Goal: Feedback & Contribution: Leave review/rating

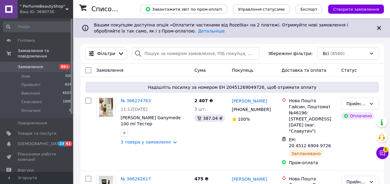
click at [384, 150] on span "5" at bounding box center [385, 149] width 5 height 5
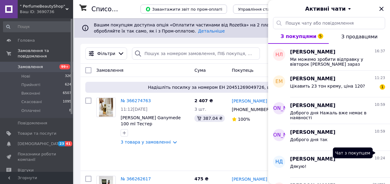
click at [330, 51] on span "Наталія Лебеденко" at bounding box center [312, 52] width 45 height 7
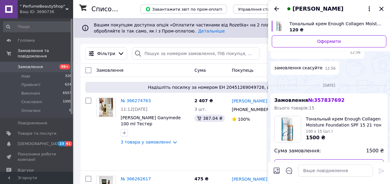
scroll to position [1557, 0]
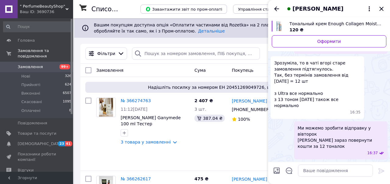
click at [328, 8] on span "Наталія Лебеденко" at bounding box center [317, 9] width 51 height 8
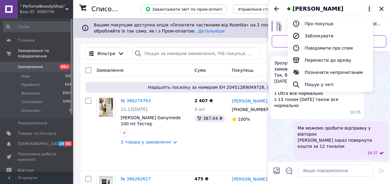
scroll to position [1472, 0]
click at [322, 23] on button "Про покупця" at bounding box center [330, 24] width 85 height 12
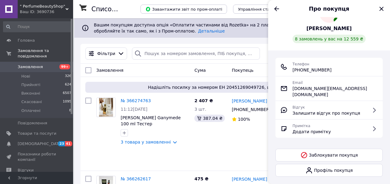
scroll to position [37, 0]
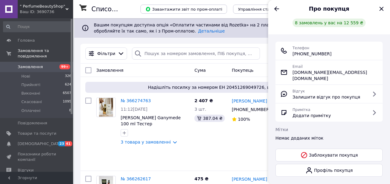
click at [379, 7] on icon "Закрити" at bounding box center [381, 8] width 7 height 7
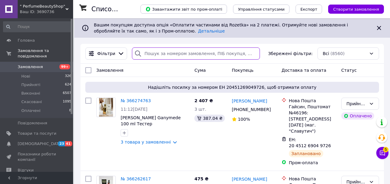
click at [183, 54] on input "search" at bounding box center [196, 54] width 128 height 12
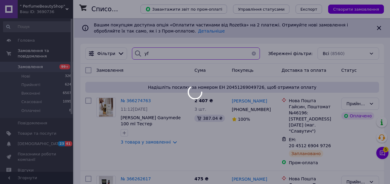
type input "y"
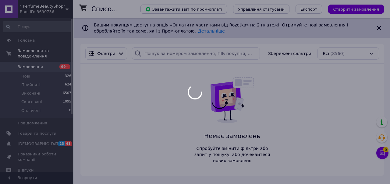
click at [378, 155] on div at bounding box center [195, 92] width 390 height 184
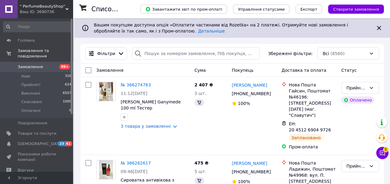
click at [380, 153] on icon at bounding box center [382, 153] width 5 height 5
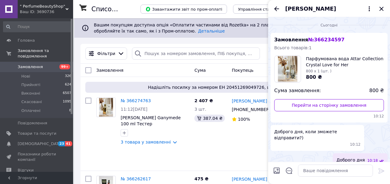
scroll to position [34, 0]
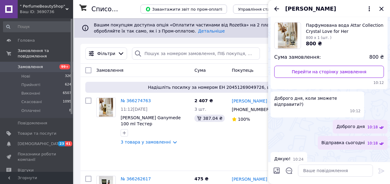
click at [285, 6] on span "Николай Дивинский" at bounding box center [310, 9] width 51 height 8
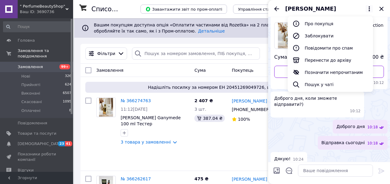
click at [278, 10] on icon "Назад" at bounding box center [276, 8] width 7 height 7
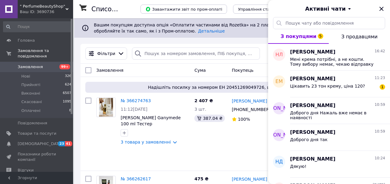
click at [305, 43] on button "З покупцями 5" at bounding box center [298, 36] width 61 height 15
click at [321, 49] on span "Наталія Лебеденко" at bounding box center [312, 52] width 45 height 7
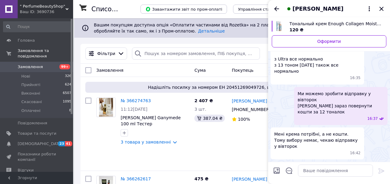
scroll to position [1283, 0]
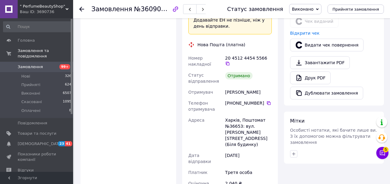
scroll to position [314, 0]
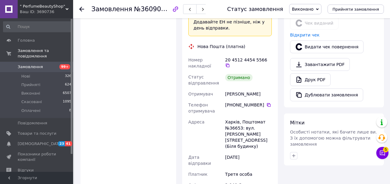
click at [248, 89] on div "Лебеденко Наталія" at bounding box center [248, 94] width 49 height 11
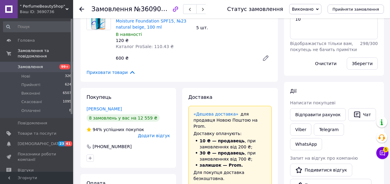
scroll to position [122, 0]
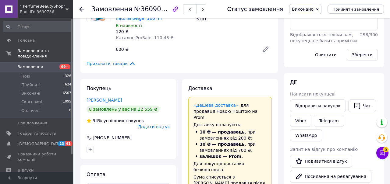
click at [117, 101] on link "Лебеденко Наталія" at bounding box center [104, 100] width 35 height 5
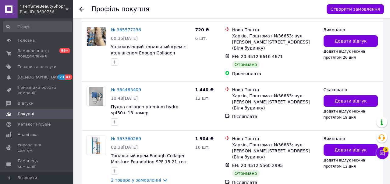
click at [306, 162] on div "ЕН: 20 4512 5560 2995" at bounding box center [276, 165] width 88 height 7
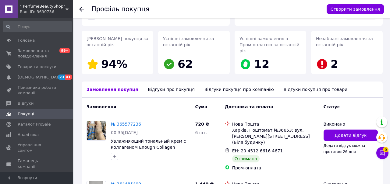
scroll to position [93, 0]
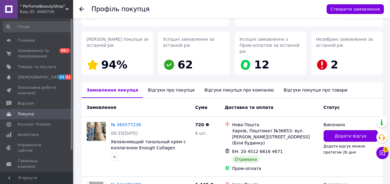
click at [344, 133] on span "Додати відгук" at bounding box center [350, 136] width 32 height 6
click at [339, 133] on span "Додати відгук" at bounding box center [350, 136] width 32 height 6
click at [344, 133] on span "Додати відгук" at bounding box center [350, 136] width 32 height 6
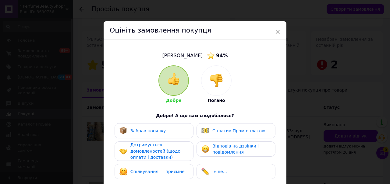
click at [216, 85] on img at bounding box center [216, 80] width 13 height 13
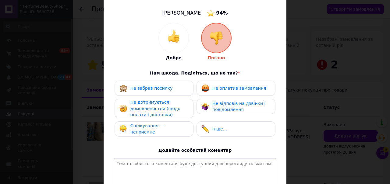
scroll to position [44, 0]
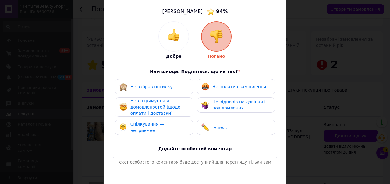
click at [157, 129] on span "Спілкування — неприємне" at bounding box center [147, 127] width 34 height 11
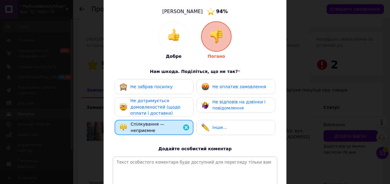
click at [214, 125] on span "Інше..." at bounding box center [219, 127] width 15 height 5
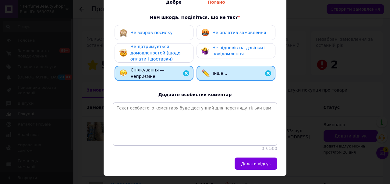
scroll to position [100, 0]
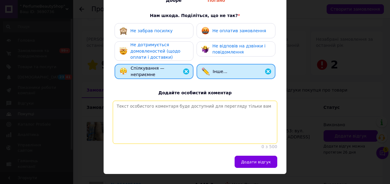
click at [179, 108] on textarea at bounding box center [195, 122] width 164 height 43
click at [258, 160] on button "Додати відгук" at bounding box center [256, 162] width 43 height 12
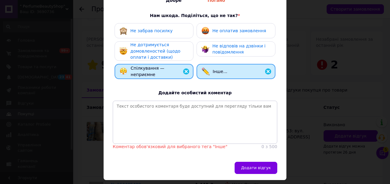
click at [264, 72] on img at bounding box center [267, 71] width 7 height 7
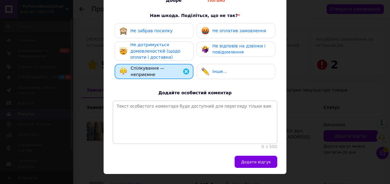
click at [256, 160] on button "Додати відгук" at bounding box center [256, 162] width 43 height 12
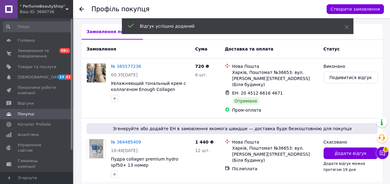
scroll to position [151, 0]
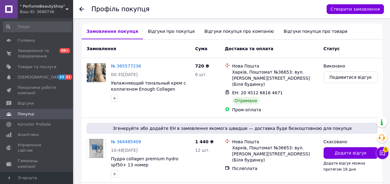
click at [345, 150] on span "Додати відгук" at bounding box center [350, 153] width 32 height 6
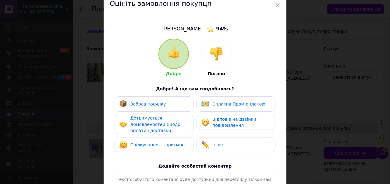
scroll to position [28, 0]
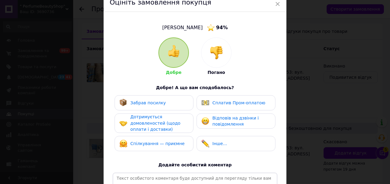
click at [209, 60] on div at bounding box center [216, 53] width 30 height 30
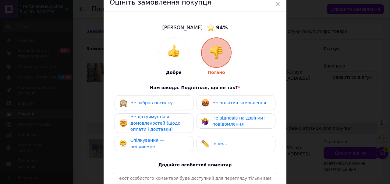
click at [303, 60] on div "× Оцініть замовлення покупця Наталія Лебеденко 94 % Добре Погано Нам шкода. Под…" at bounding box center [195, 92] width 390 height 184
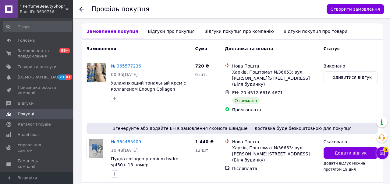
click at [129, 140] on link "№ 364485409" at bounding box center [126, 142] width 30 height 5
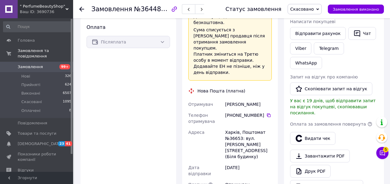
scroll to position [199, 0]
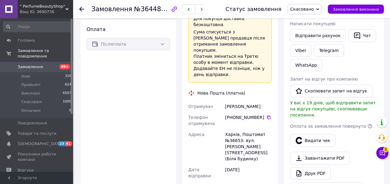
click at [83, 9] on icon at bounding box center [81, 9] width 5 height 5
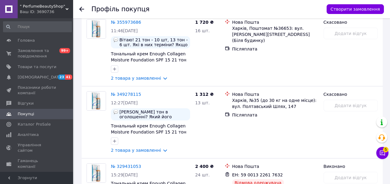
scroll to position [615, 0]
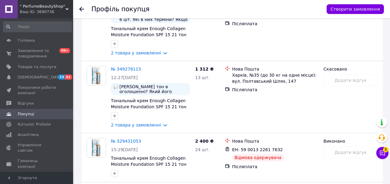
click at [305, 108] on div "№ 349278115 12:27, 21.06.2025 Який тон в оголошенні? Який його термін? Напишіть…" at bounding box center [232, 97] width 301 height 72
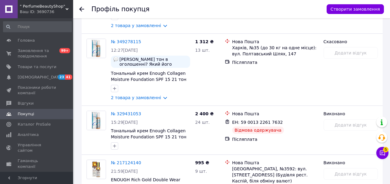
scroll to position [669, 0]
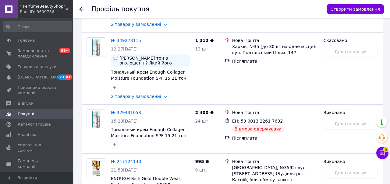
click at [125, 110] on link "№ 329431053" at bounding box center [126, 112] width 30 height 5
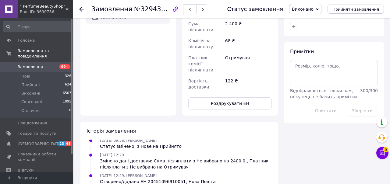
scroll to position [302, 0]
click at [83, 9] on use at bounding box center [81, 9] width 5 height 5
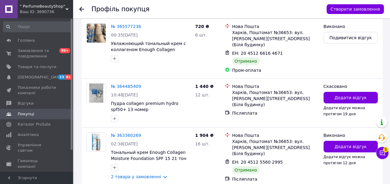
scroll to position [193, 0]
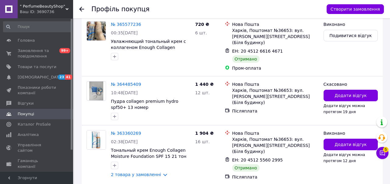
click at [345, 142] on span "Додати відгук" at bounding box center [350, 145] width 32 height 6
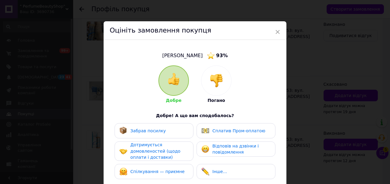
click at [208, 77] on div at bounding box center [216, 81] width 30 height 30
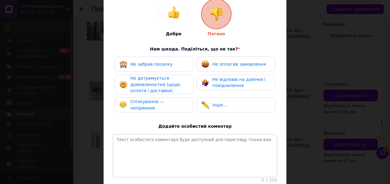
scroll to position [67, 0]
click at [157, 89] on span "Не дотримується домовленостей (щодо оплати і доставки)" at bounding box center [155, 84] width 50 height 17
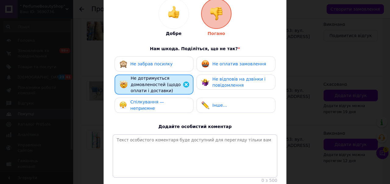
click at [167, 102] on div "Спілкування — неприємне" at bounding box center [159, 105] width 58 height 12
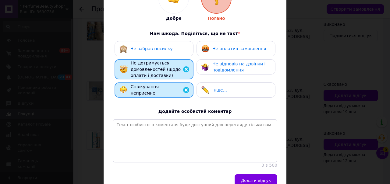
scroll to position [114, 0]
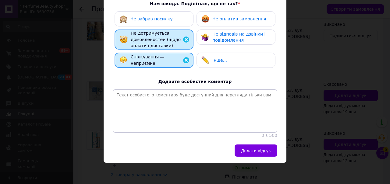
click at [257, 152] on span "Додати відгук" at bounding box center [256, 151] width 30 height 5
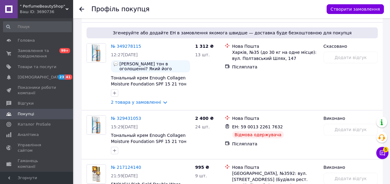
scroll to position [717, 0]
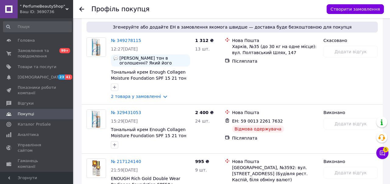
click at [305, 118] on div "ЕН: 59 0013 2261 7632" at bounding box center [276, 121] width 88 height 7
click at [303, 118] on div "ЕН: 59 0013 2261 7632" at bounding box center [276, 121] width 88 height 7
click at [306, 118] on div "ЕН: 59 0013 2261 7632" at bounding box center [276, 121] width 88 height 7
click at [305, 118] on div "ЕН: 59 0013 2261 7632" at bounding box center [276, 121] width 88 height 7
click at [306, 118] on div "ЕН: 59 0013 2261 7632" at bounding box center [276, 121] width 88 height 7
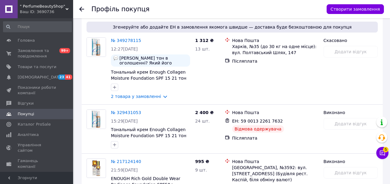
click at [305, 118] on div "ЕН: 59 0013 2261 7632" at bounding box center [276, 121] width 88 height 7
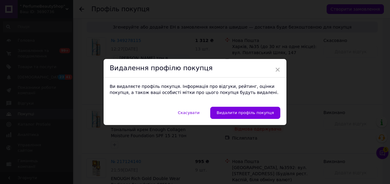
click at [277, 75] on span "×" at bounding box center [277, 70] width 5 height 10
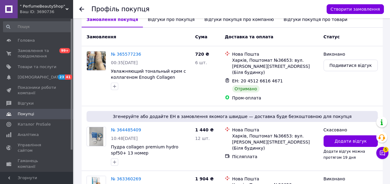
scroll to position [163, 0]
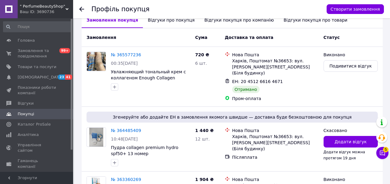
click at [337, 136] on button "Додати відгук" at bounding box center [350, 142] width 54 height 12
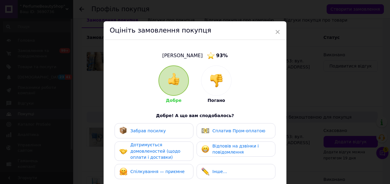
click at [214, 78] on img at bounding box center [216, 80] width 13 height 13
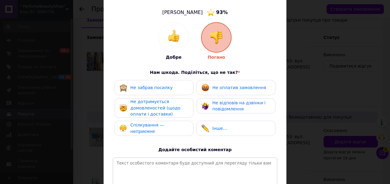
scroll to position [44, 0]
click at [168, 107] on span "Не дотримується домовленостей (щодо оплати і доставки)" at bounding box center [155, 107] width 50 height 17
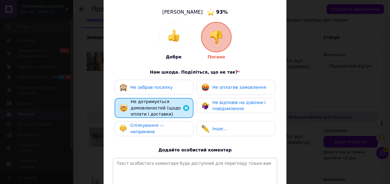
click at [161, 128] on span "Спілкування — неприємне" at bounding box center [147, 128] width 34 height 11
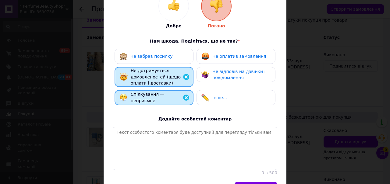
scroll to position [114, 0]
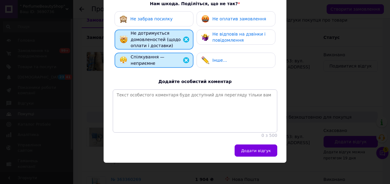
click at [258, 148] on button "Додати відгук" at bounding box center [256, 151] width 43 height 12
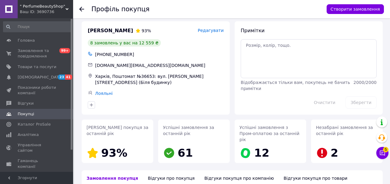
scroll to position [0, 0]
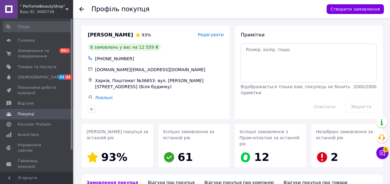
click at [59, 82] on link "Сповіщення 23 41" at bounding box center [37, 77] width 75 height 10
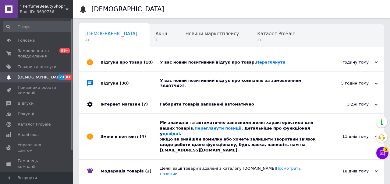
scroll to position [0, 3]
click at [254, 40] on span "21" at bounding box center [273, 40] width 38 height 5
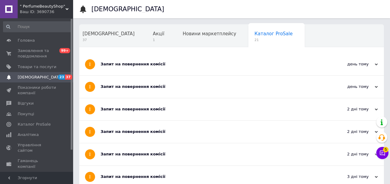
click at [131, 54] on span "Навчання та заходи" at bounding box center [107, 56] width 48 height 5
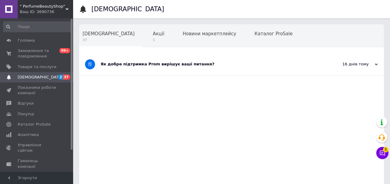
click at [153, 35] on span "Акції" at bounding box center [159, 33] width 12 height 5
click at [104, 32] on span "[DEMOGRAPHIC_DATA]" at bounding box center [109, 33] width 52 height 5
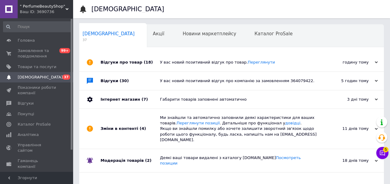
click at [376, 62] on icon at bounding box center [376, 62] width 3 height 3
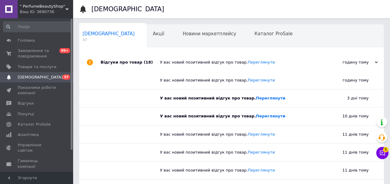
click at [249, 60] on link "Переглянути" at bounding box center [261, 62] width 27 height 5
